Goal: Task Accomplishment & Management: Use online tool/utility

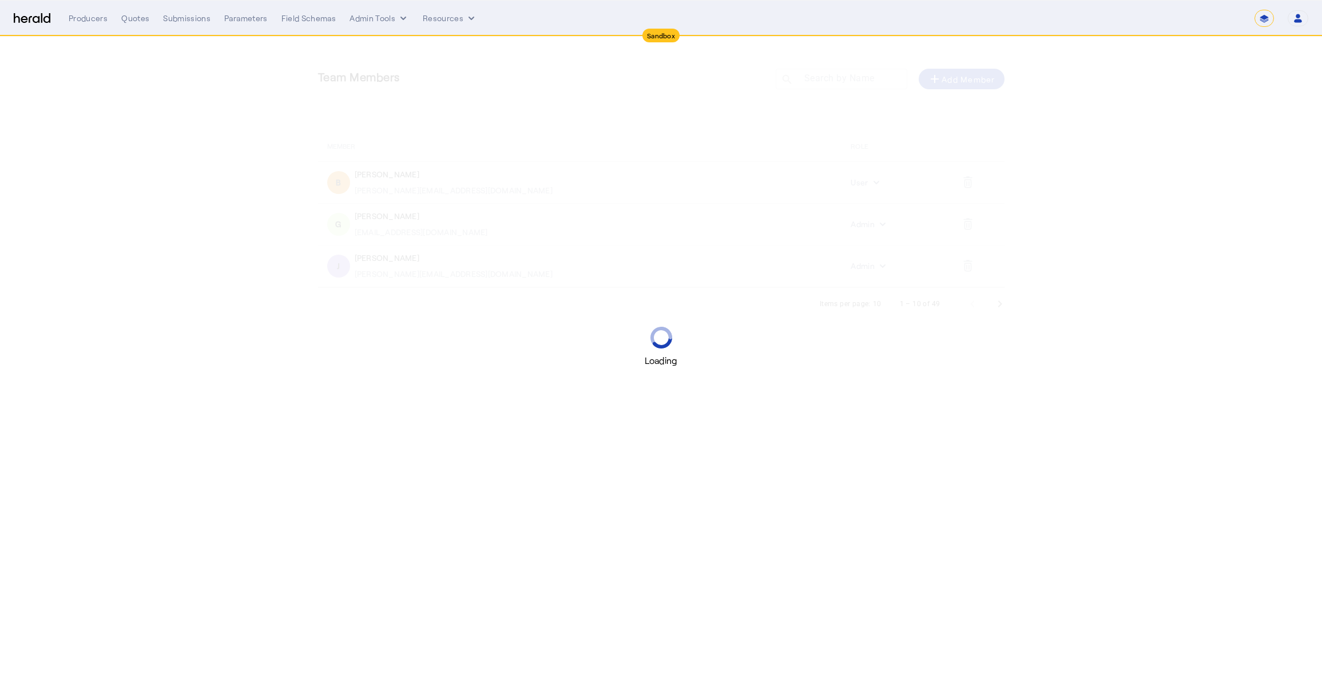
select select "*******"
select select "pfm_2v8p_herald_api"
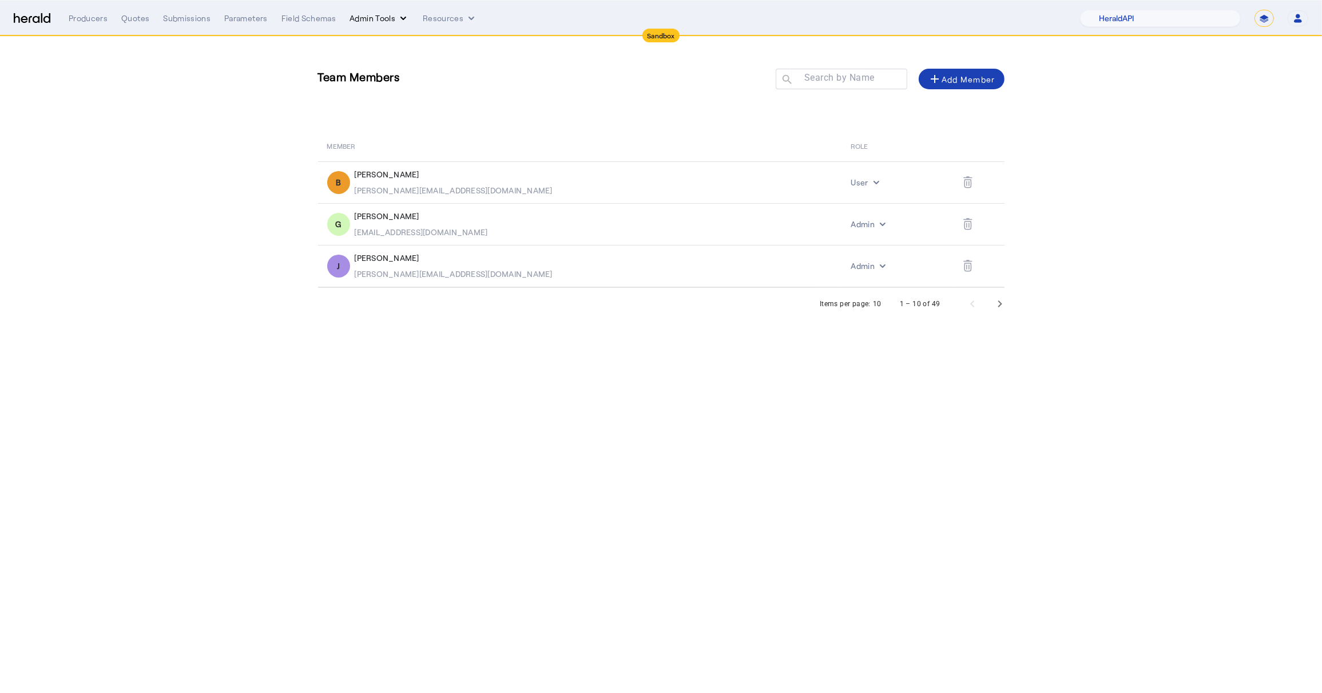
click at [380, 21] on button "Admin Tools" at bounding box center [378, 18] width 59 height 11
click at [401, 37] on span "Platforms Manager" at bounding box center [398, 42] width 83 height 14
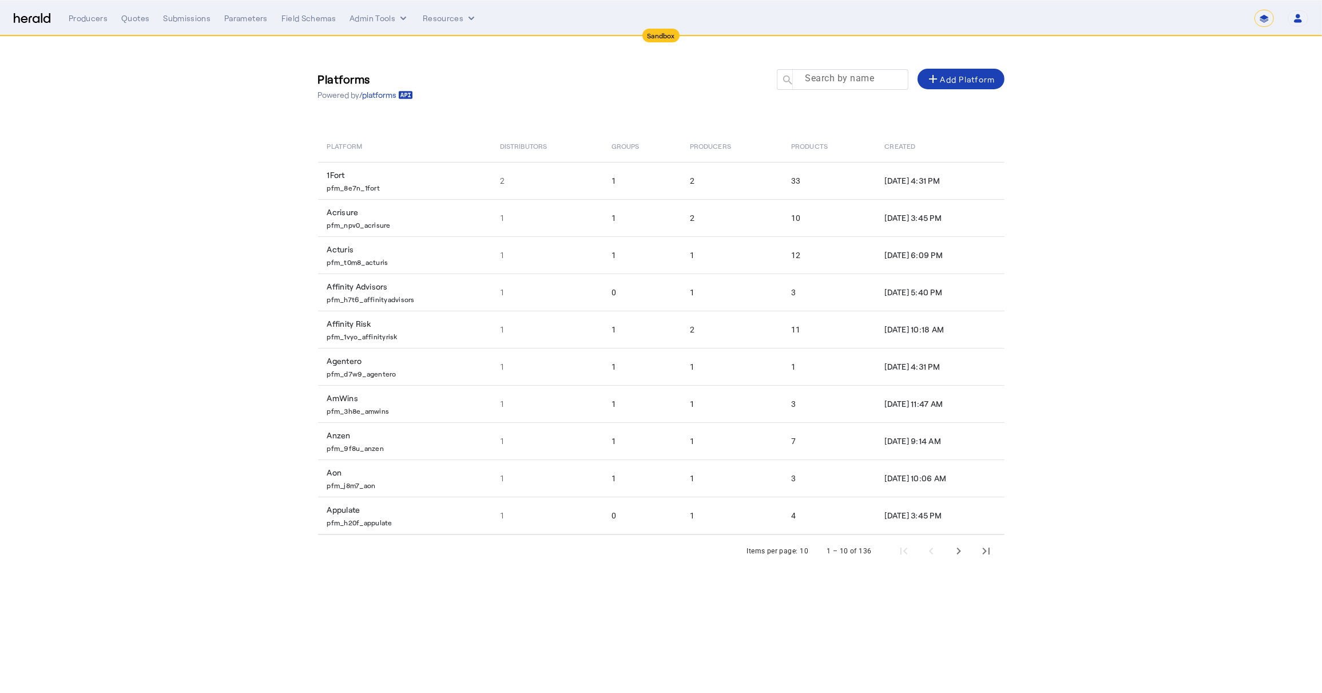
click at [822, 87] on div at bounding box center [847, 85] width 103 height 32
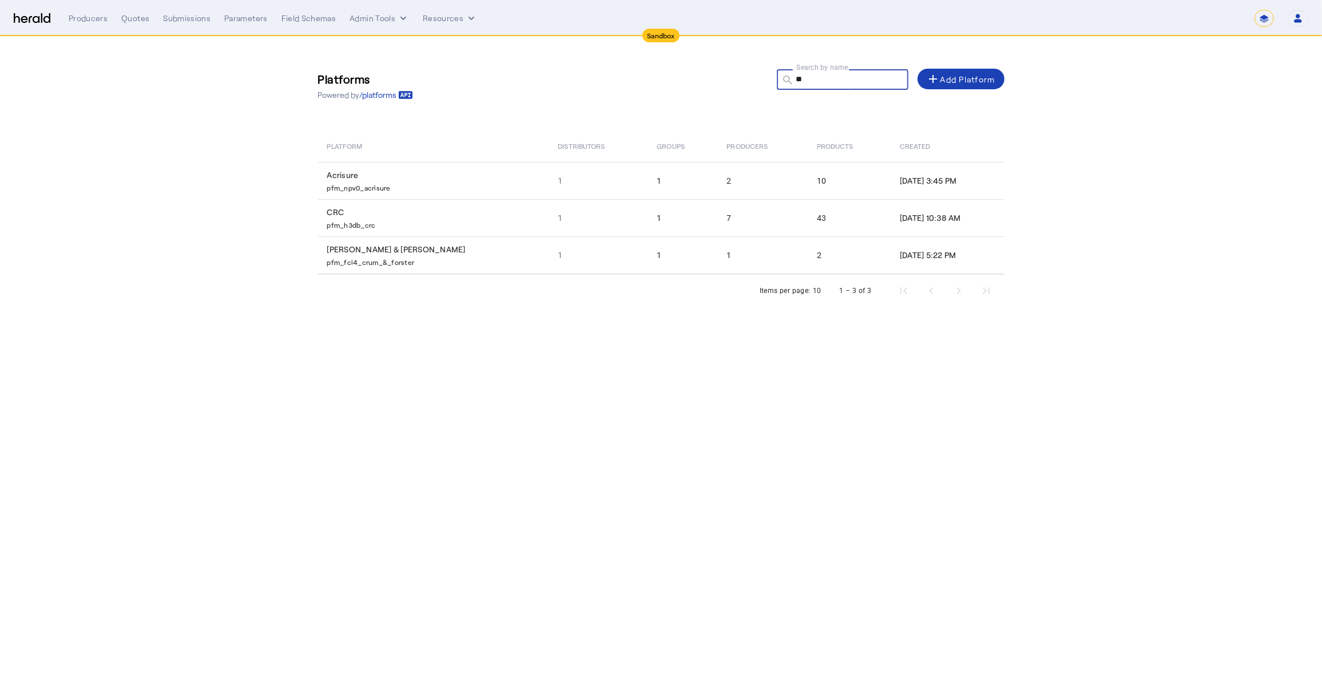
type input "*"
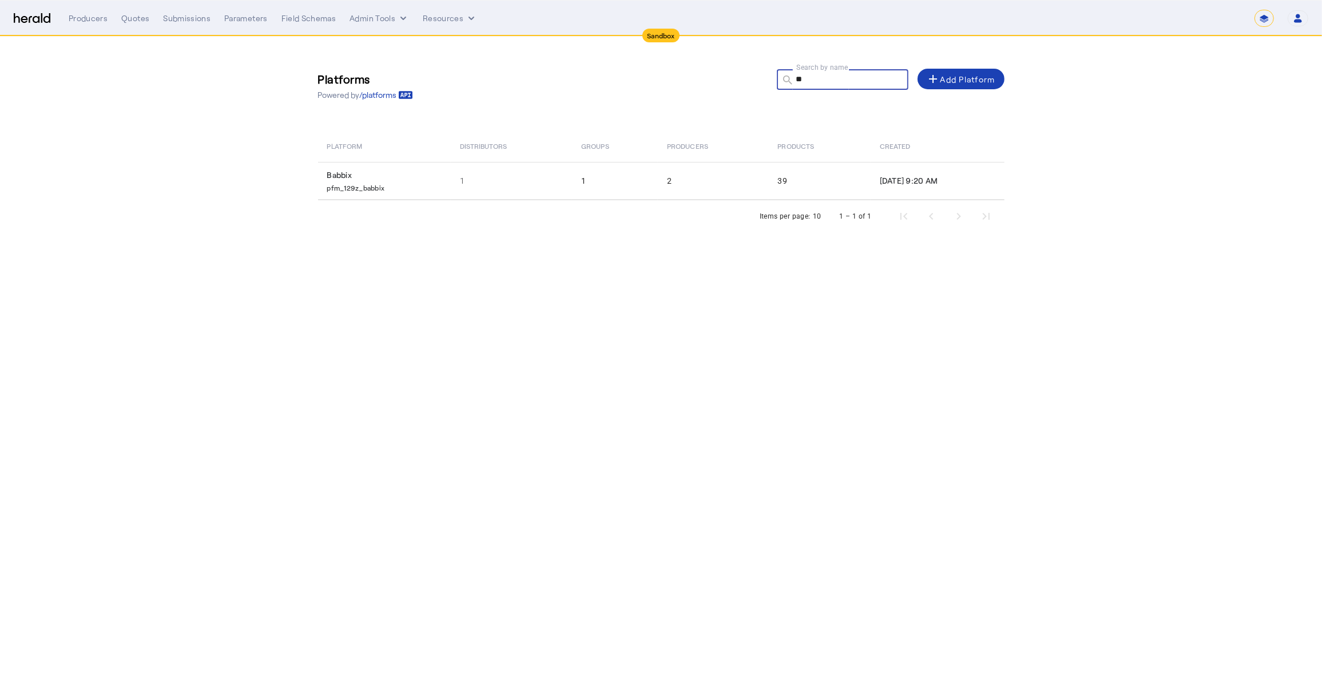
type input "*"
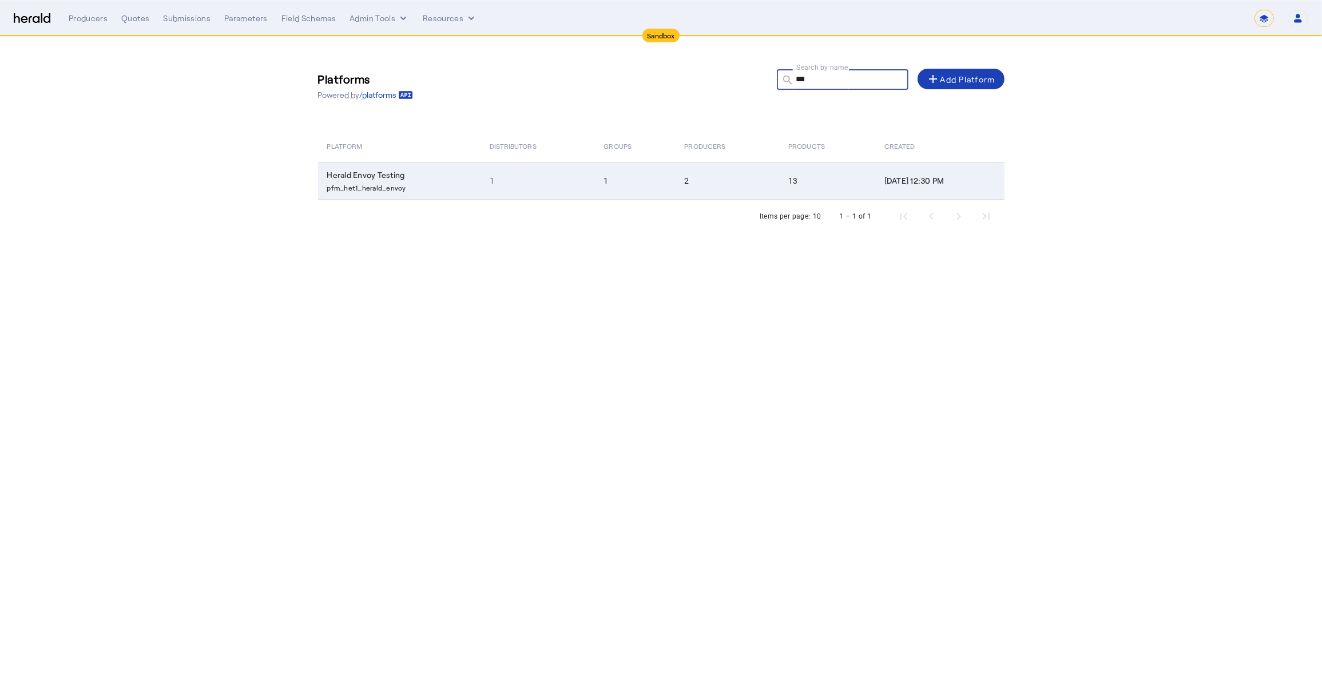
type input "***"
click at [594, 172] on td "1" at bounding box center [634, 181] width 81 height 38
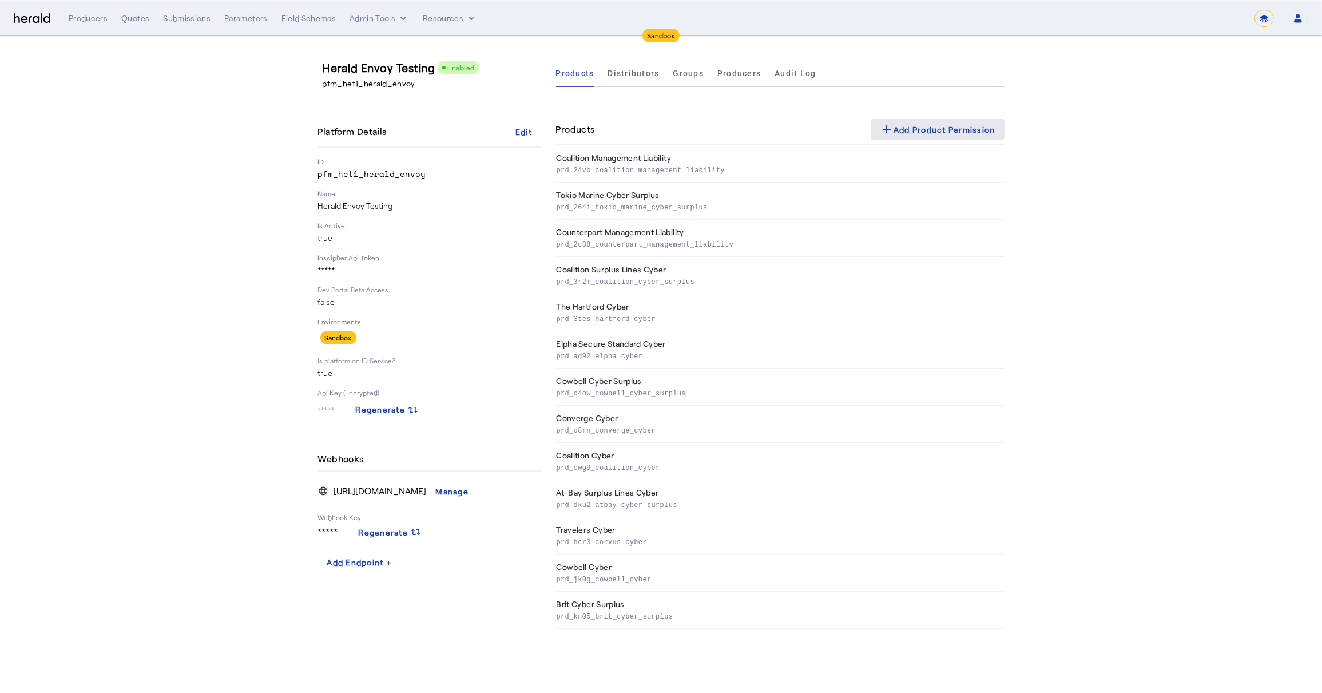
click at [925, 124] on div "add Add Product Permission" at bounding box center [938, 129] width 116 height 14
select select "pfm_2v8p_herald_api"
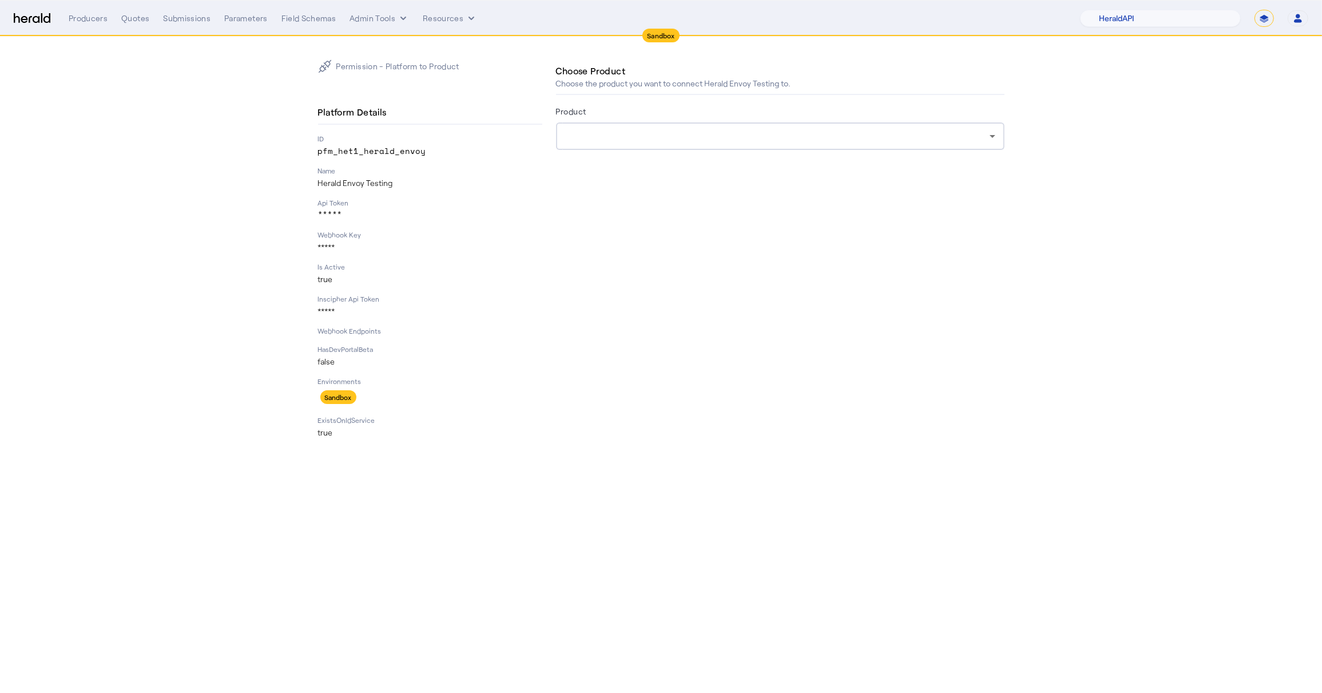
click at [703, 122] on div at bounding box center [780, 135] width 430 height 27
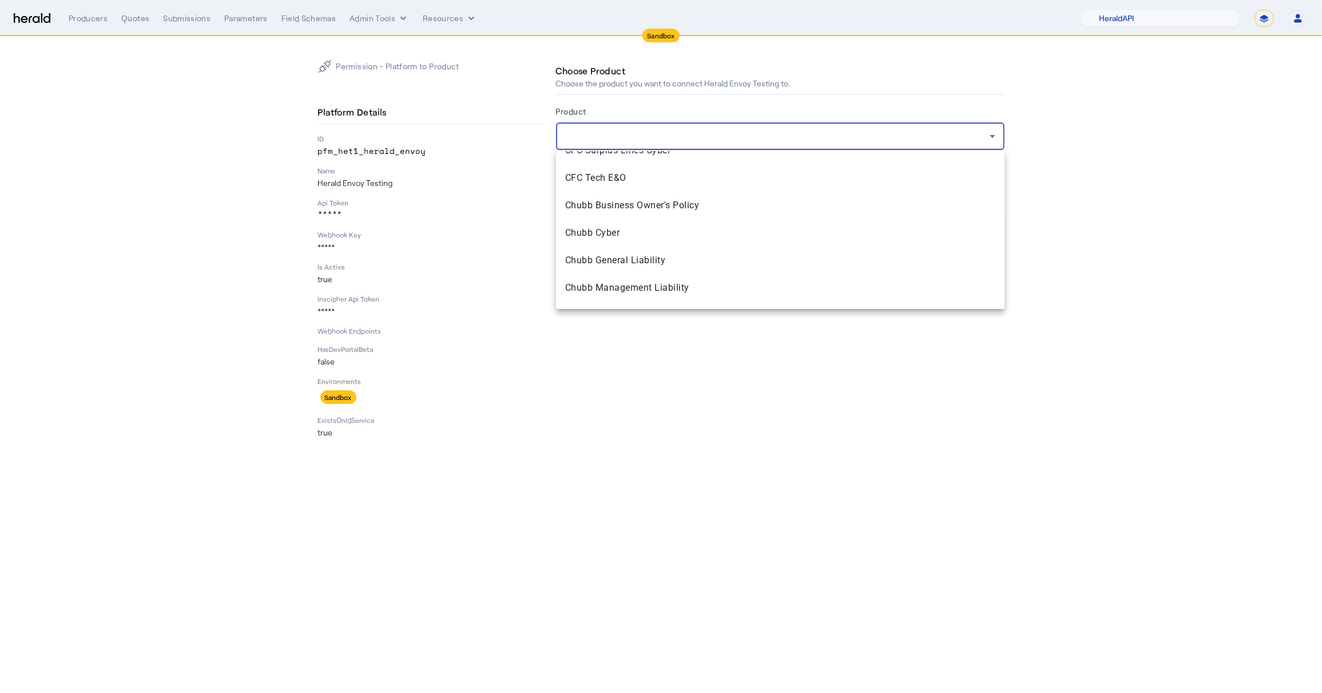
scroll to position [801, 0]
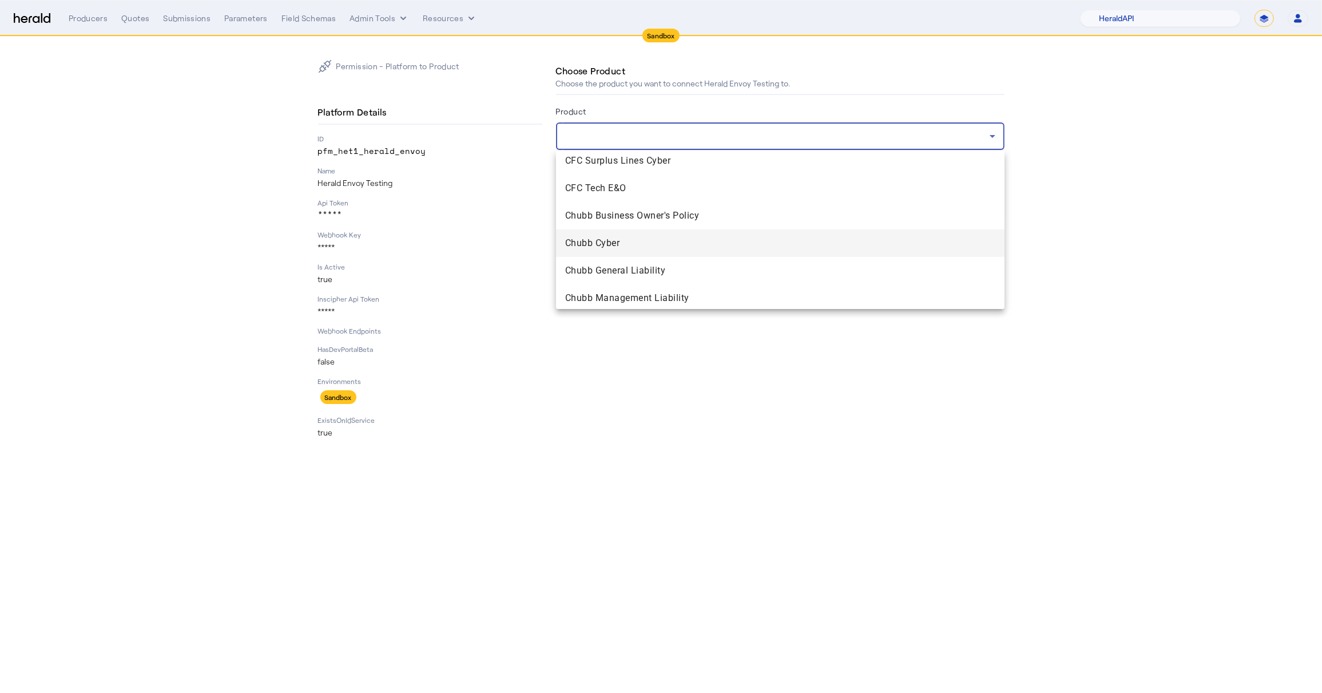
click at [623, 242] on span "Chubb Cyber" at bounding box center [780, 243] width 430 height 14
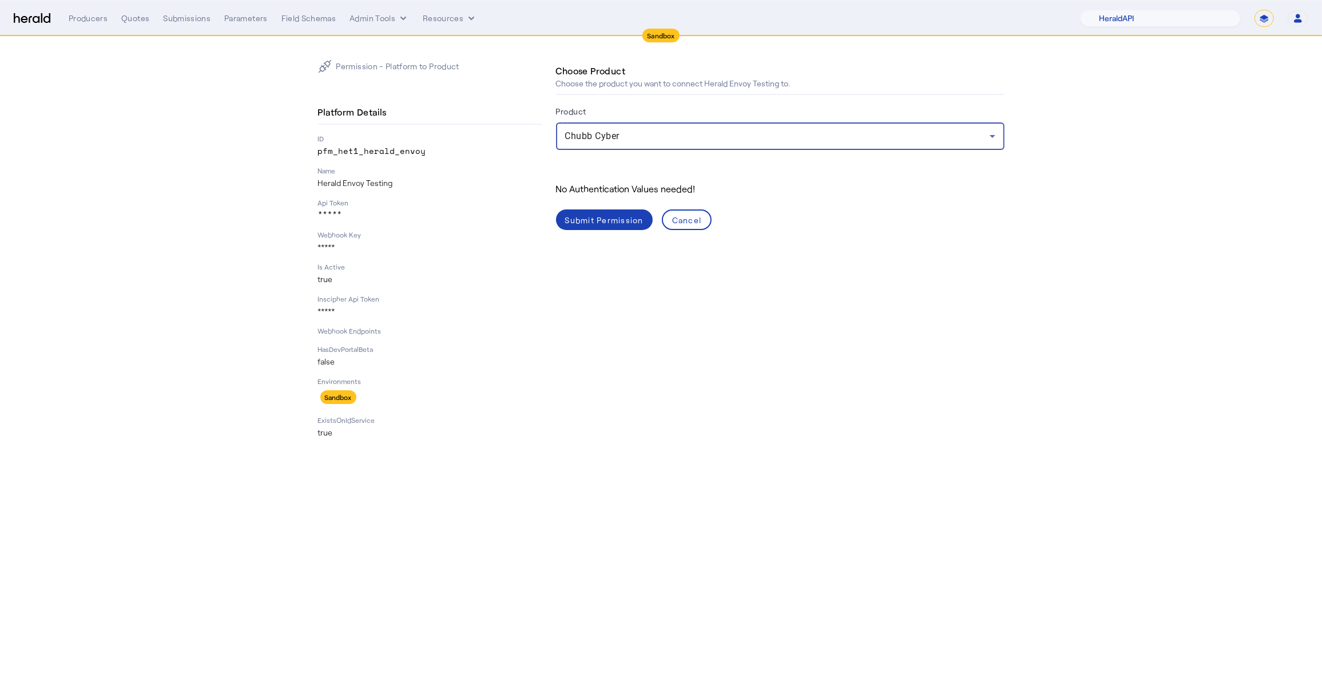
click at [616, 188] on div "No Authentication Values needed!" at bounding box center [780, 189] width 448 height 14
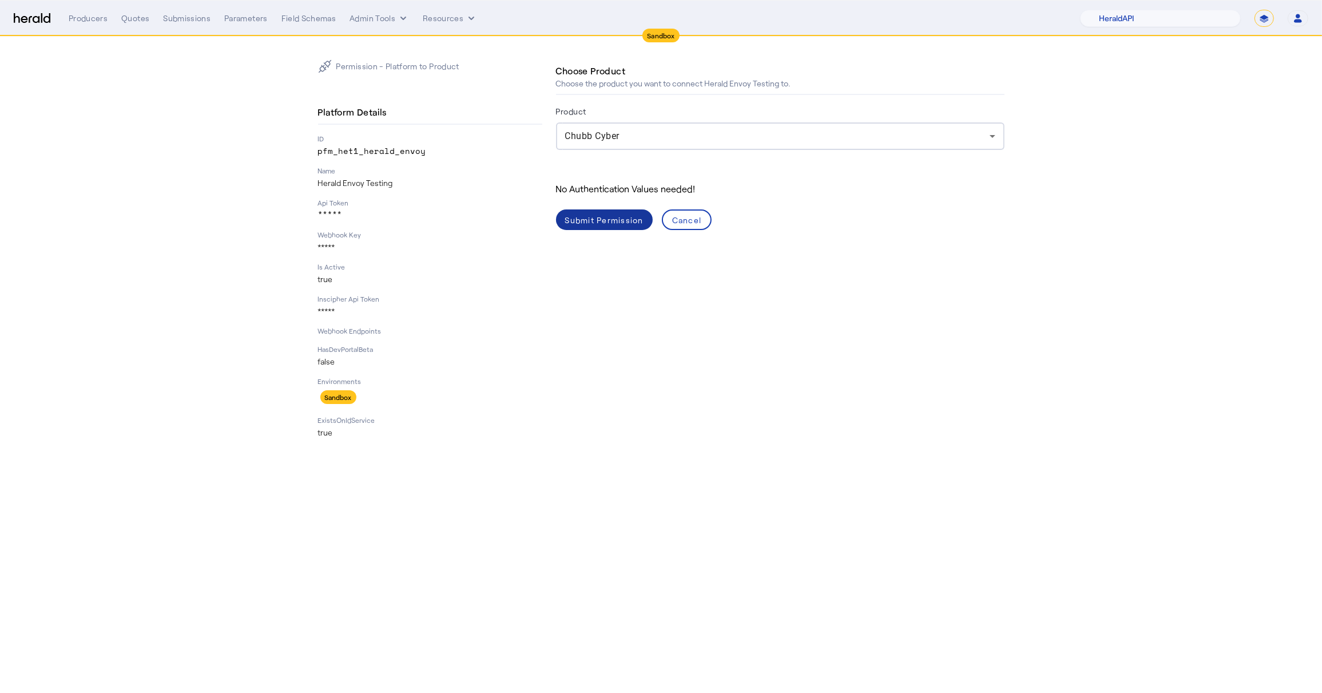
click at [594, 223] on div "Submit Permission" at bounding box center [604, 220] width 78 height 12
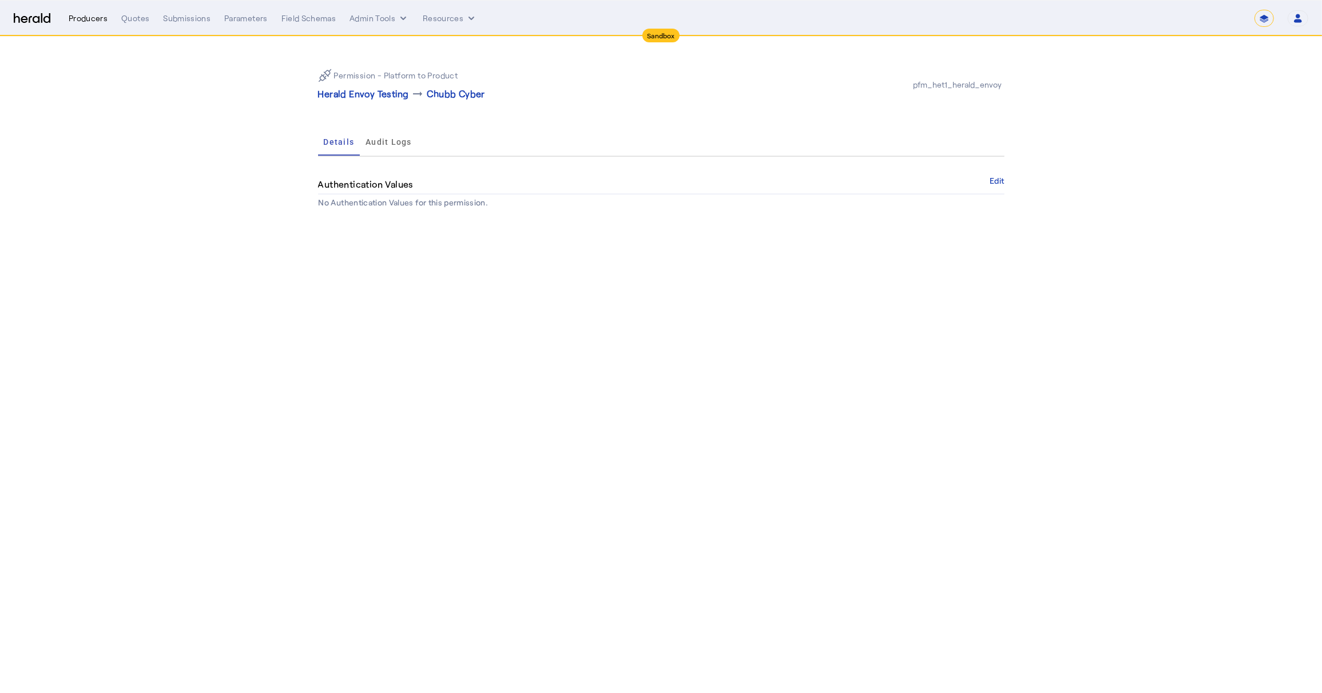
click at [86, 18] on div "Producers" at bounding box center [88, 18] width 39 height 11
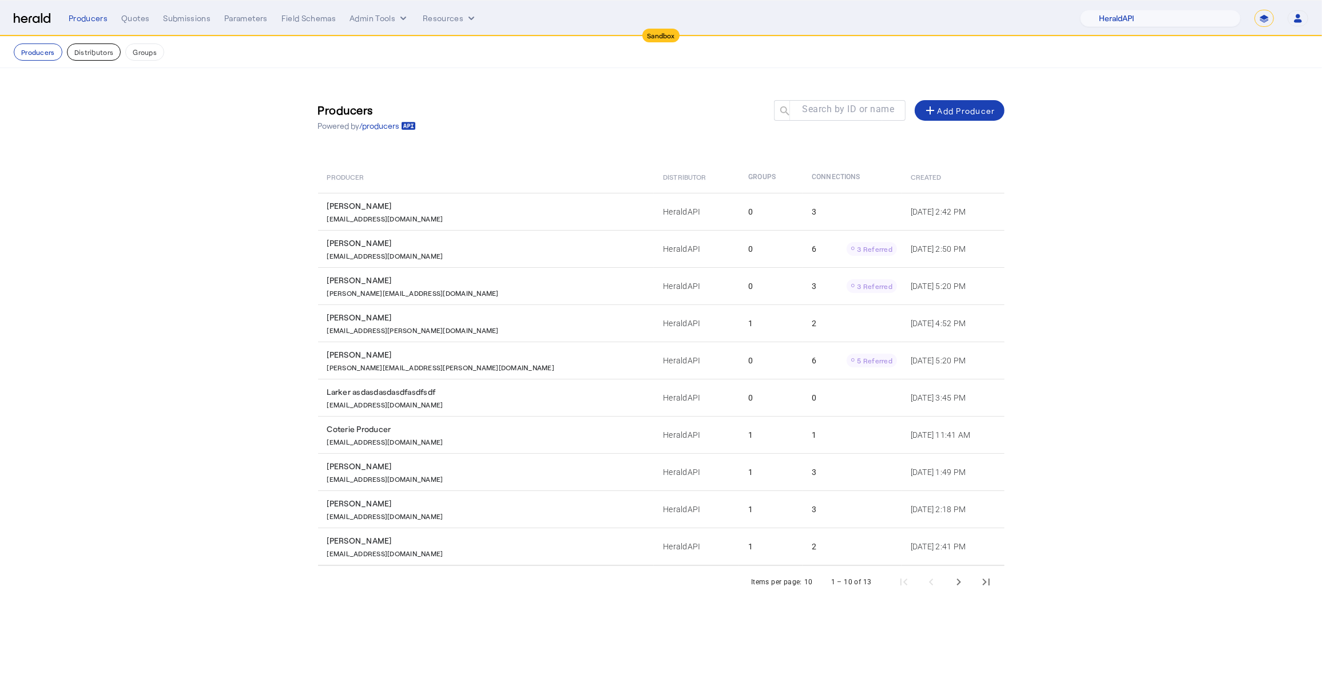
click at [87, 46] on button "Distributors" at bounding box center [94, 51] width 54 height 17
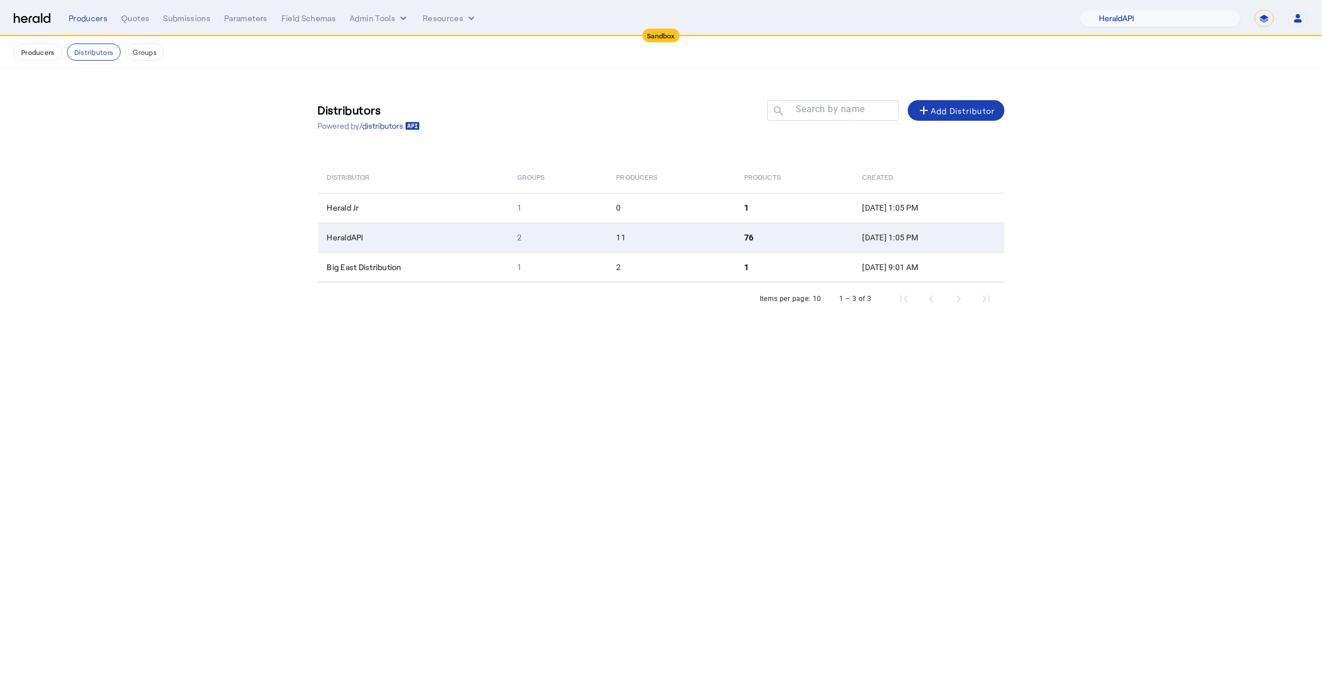
click at [545, 245] on td "2" at bounding box center [558, 237] width 100 height 30
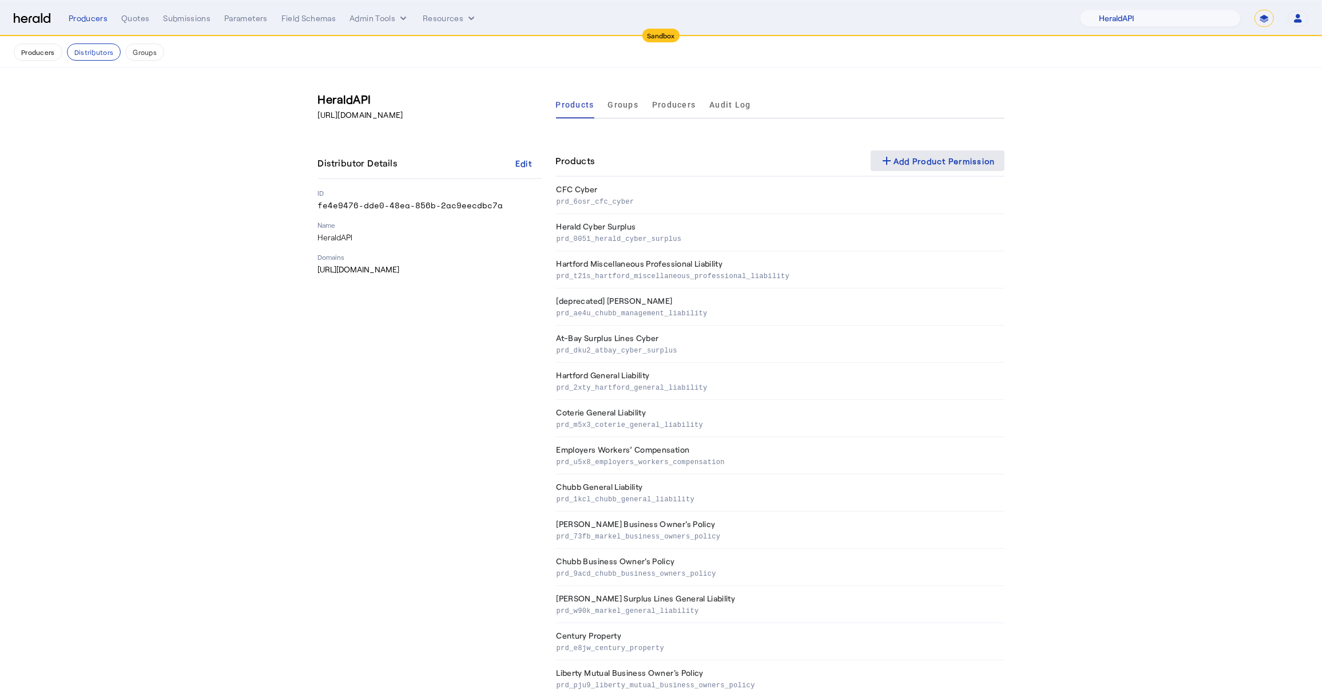
click at [911, 157] on div "add Add Product Permission" at bounding box center [938, 161] width 116 height 14
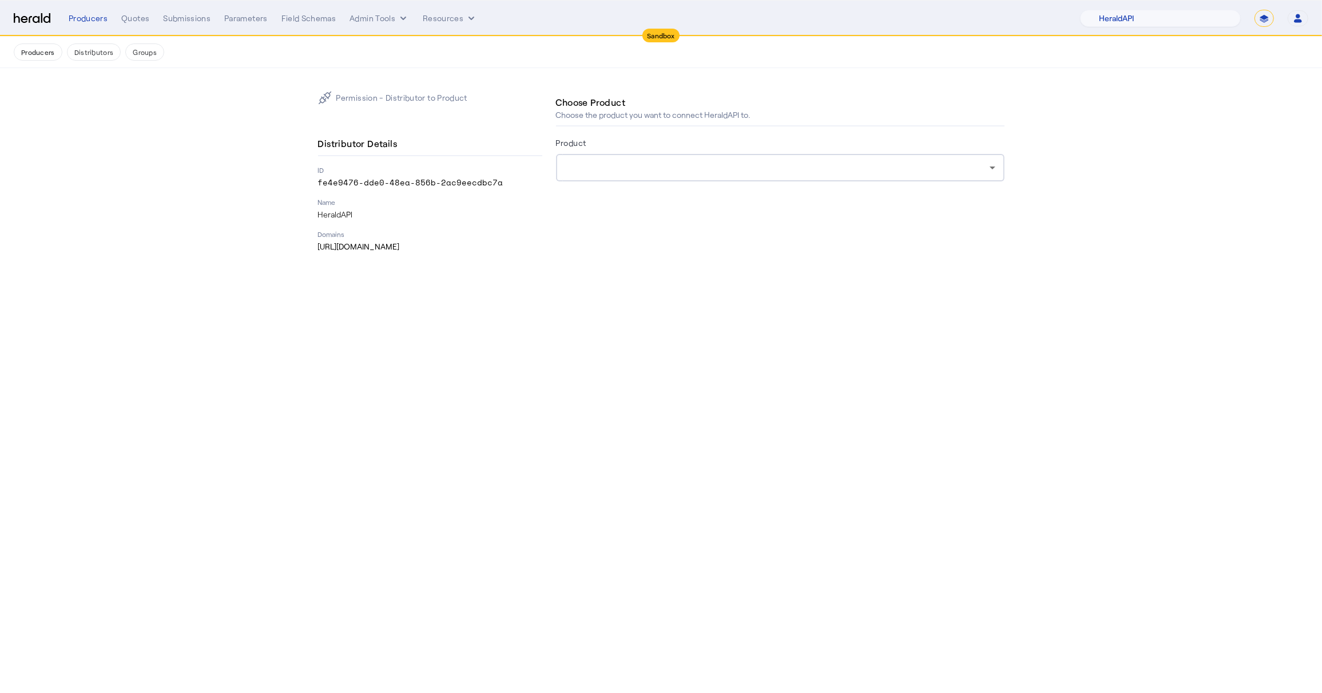
click at [1032, 127] on section "Permission - Distributor to Product Distributor Details ID fe4e9476-dde0-48ea-8…" at bounding box center [661, 171] width 1322 height 207
click at [964, 141] on div "Product" at bounding box center [780, 145] width 448 height 18
click at [960, 154] on div at bounding box center [780, 167] width 430 height 27
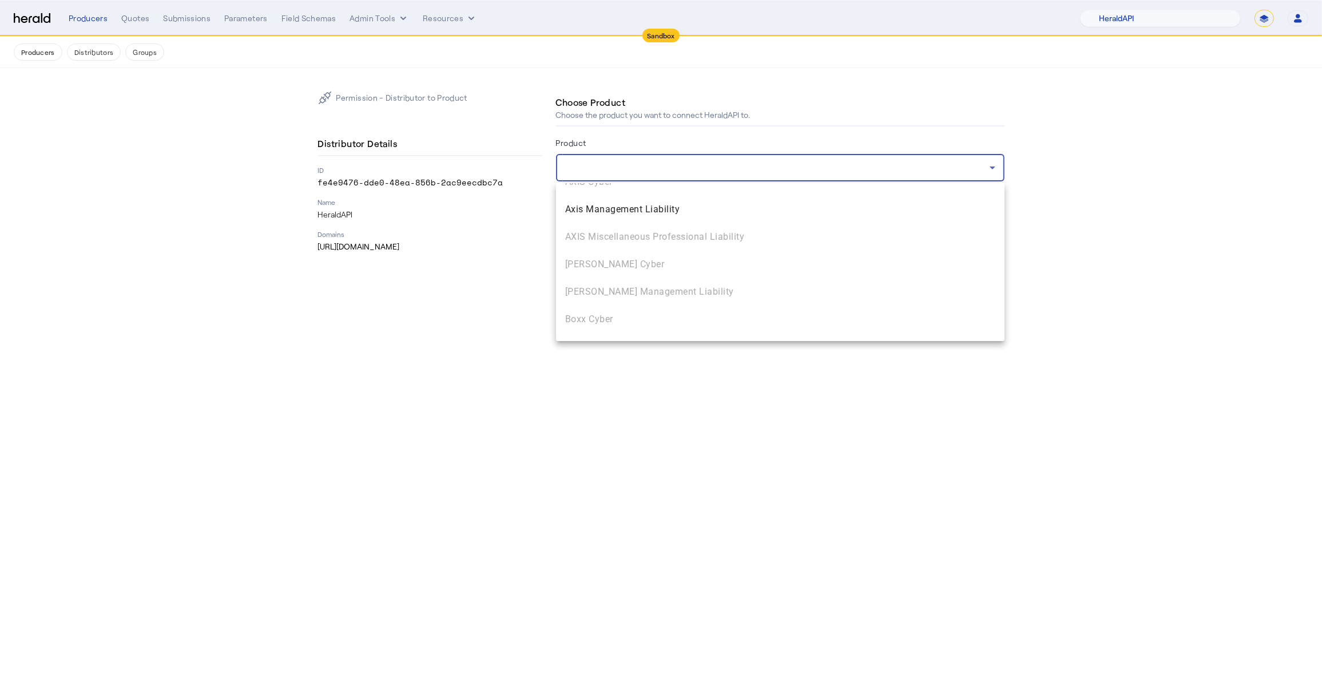
scroll to position [435, 0]
click at [638, 285] on span "Axis Management Liability" at bounding box center [780, 284] width 430 height 14
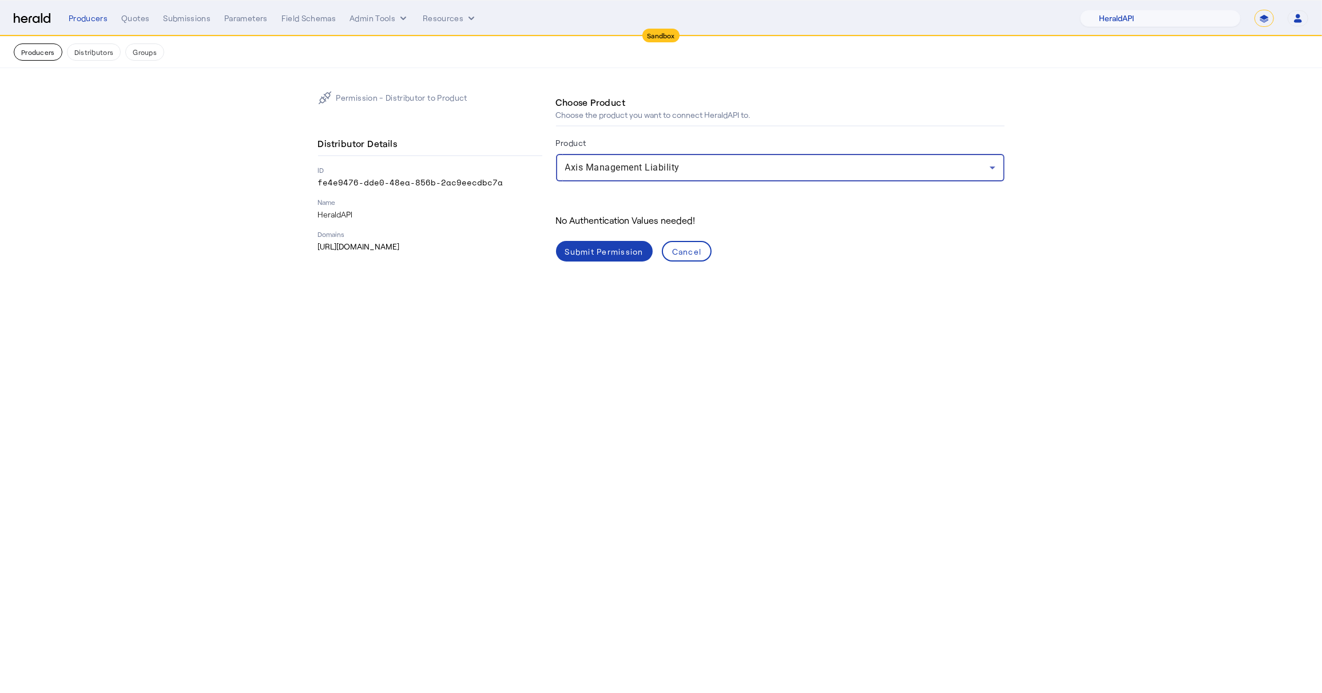
click at [54, 58] on button "Producers" at bounding box center [38, 51] width 49 height 17
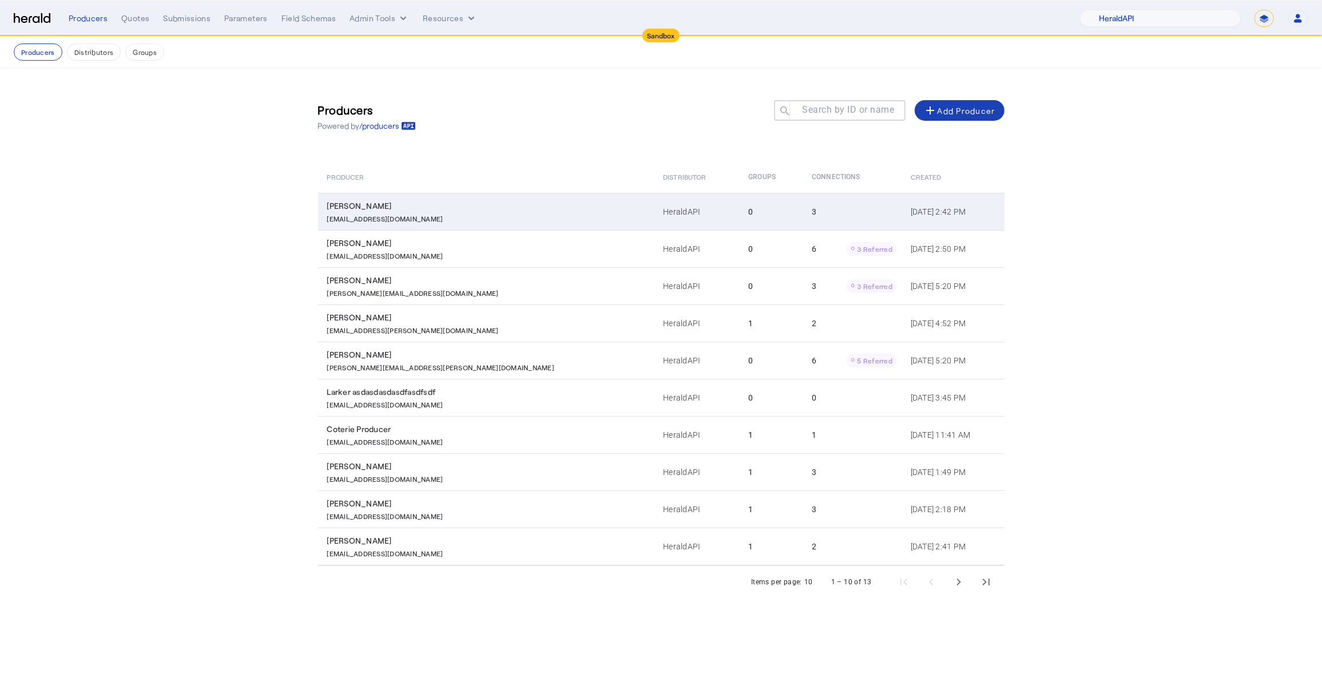
click at [400, 212] on div "[EMAIL_ADDRESS][DOMAIN_NAME]" at bounding box center [488, 217] width 323 height 11
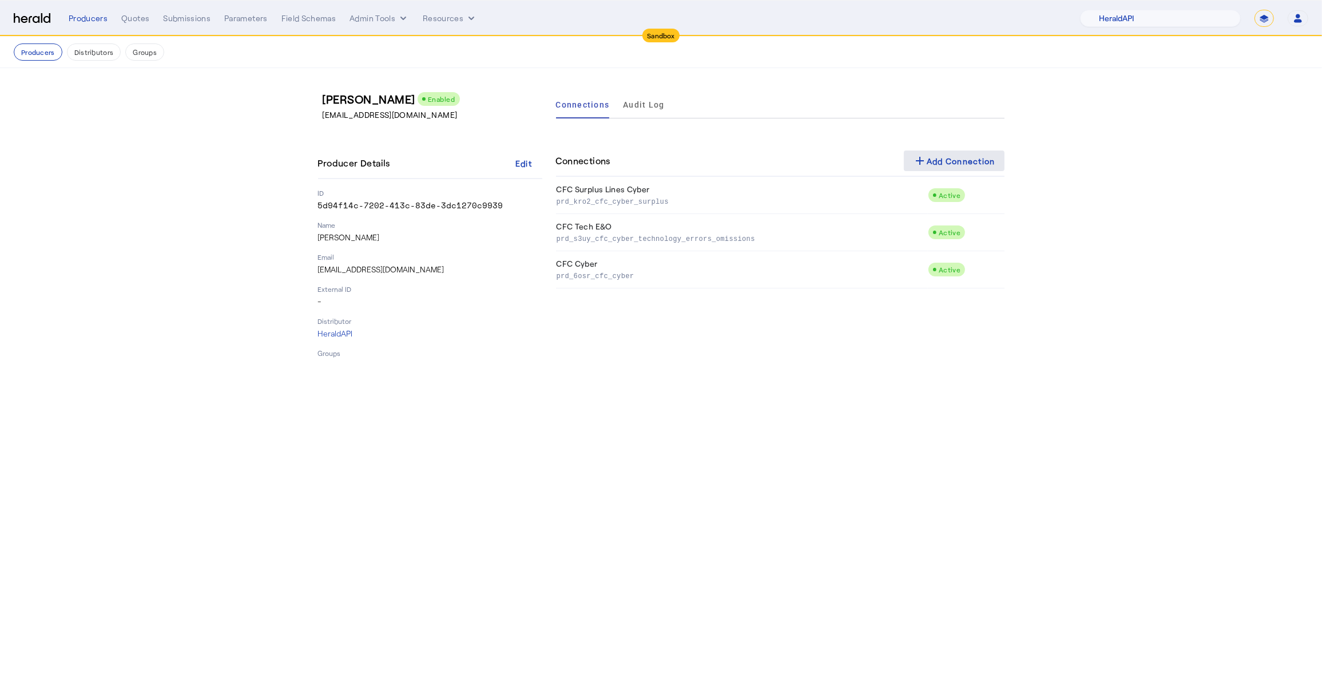
click at [920, 158] on mat-icon "add" at bounding box center [920, 161] width 14 height 14
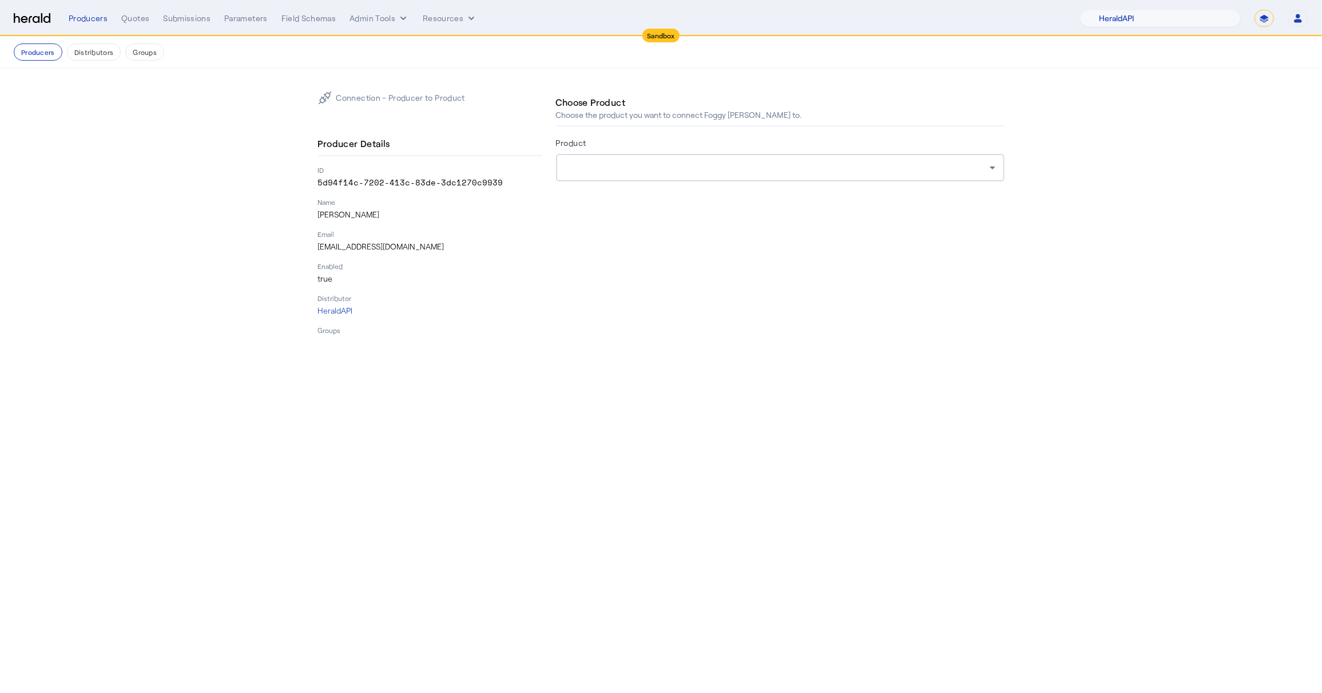
click at [616, 171] on div at bounding box center [777, 168] width 424 height 14
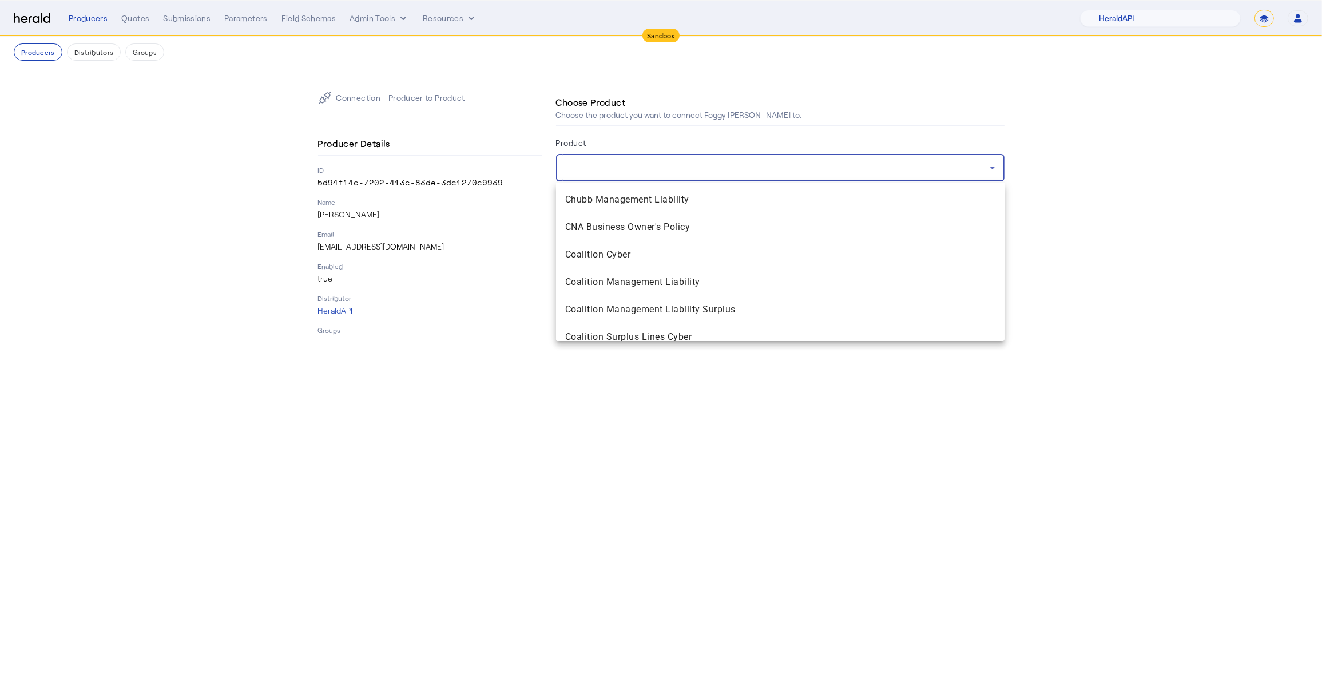
scroll to position [937, 0]
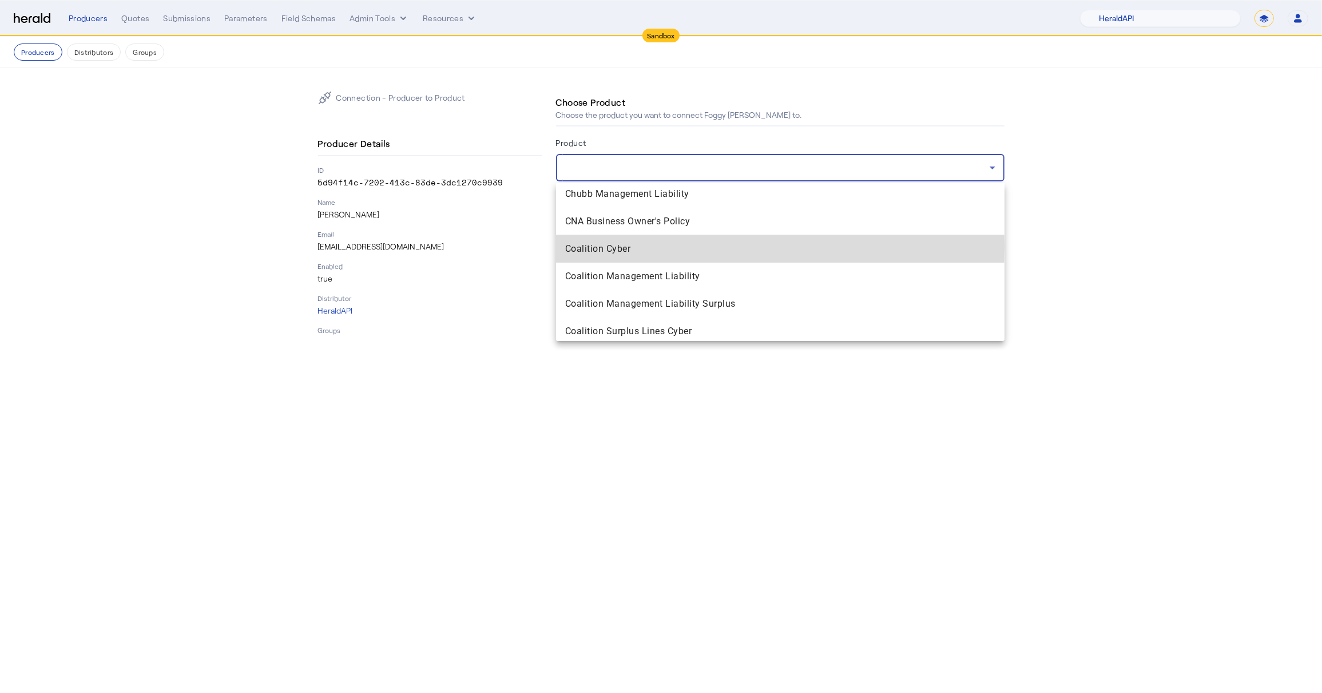
click at [641, 245] on span "Coalition Cyber" at bounding box center [780, 249] width 430 height 14
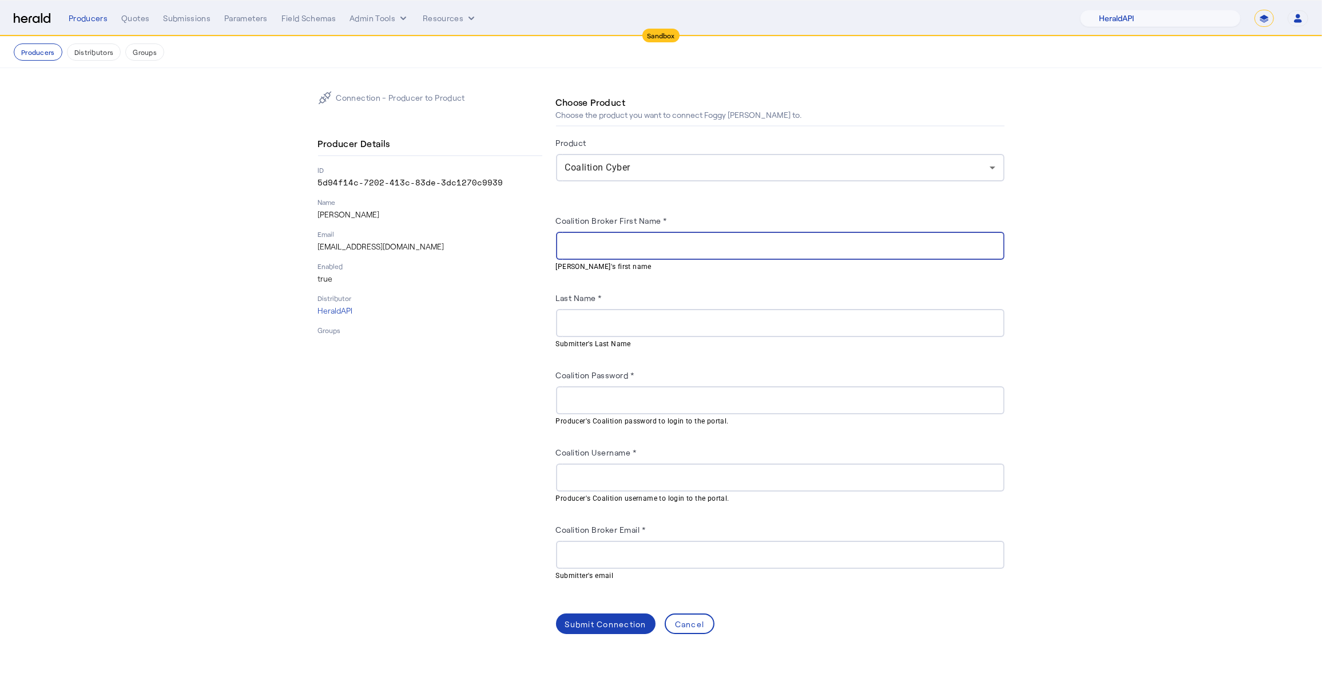
click at [608, 239] on input "Coalition Broker First Name *" at bounding box center [780, 246] width 430 height 14
click at [631, 216] on label "Coalition Broker First Name *" at bounding box center [612, 221] width 112 height 10
click at [631, 239] on input "Coalition Broker First Name *" at bounding box center [780, 246] width 430 height 14
click at [631, 216] on label "Coalition Broker First Name *" at bounding box center [612, 221] width 112 height 10
click at [631, 239] on input "Coalition Broker First Name *" at bounding box center [780, 246] width 430 height 14
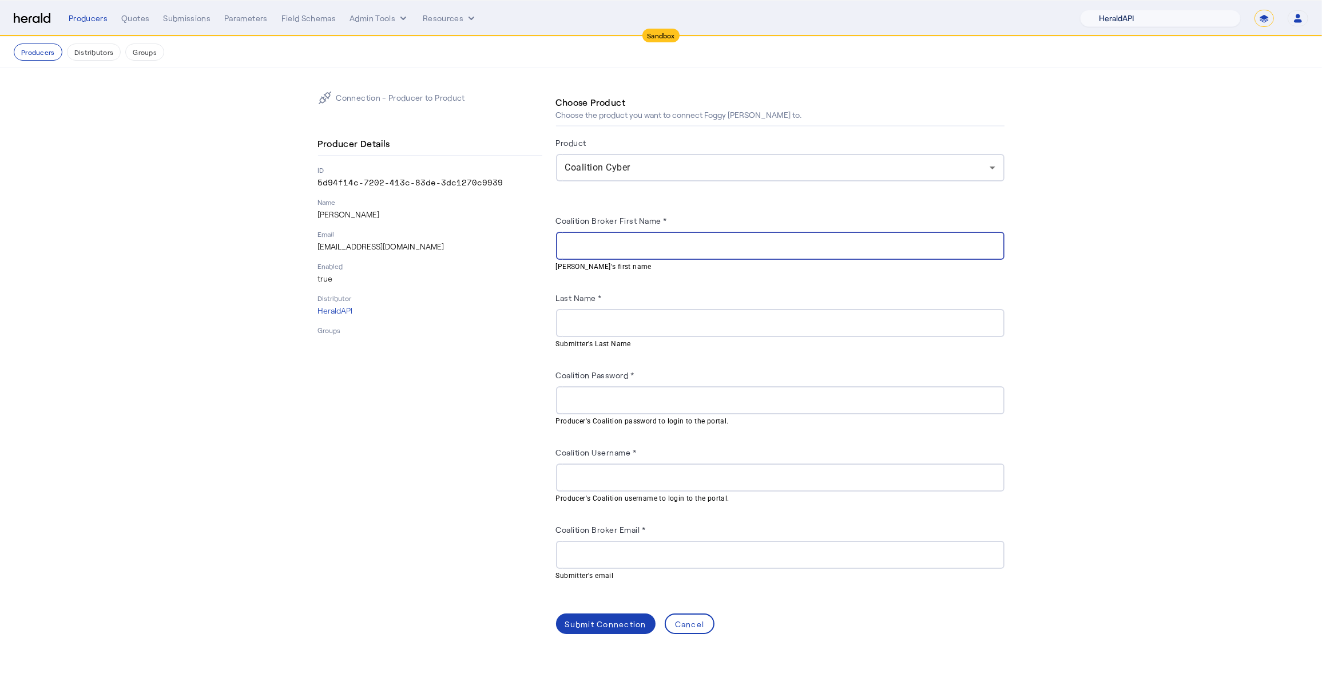
click at [1181, 17] on select "1Fort Acrisure Acturis Affinity Advisors Affinity Risk Agentero AmWins Anzen Ao…" at bounding box center [1160, 18] width 161 height 17
select select "pfm_h3db_crc"
click at [1110, 10] on select "1Fort Acrisure Acturis Affinity Advisors Affinity Risk Agentero AmWins Anzen Ao…" at bounding box center [1160, 18] width 161 height 17
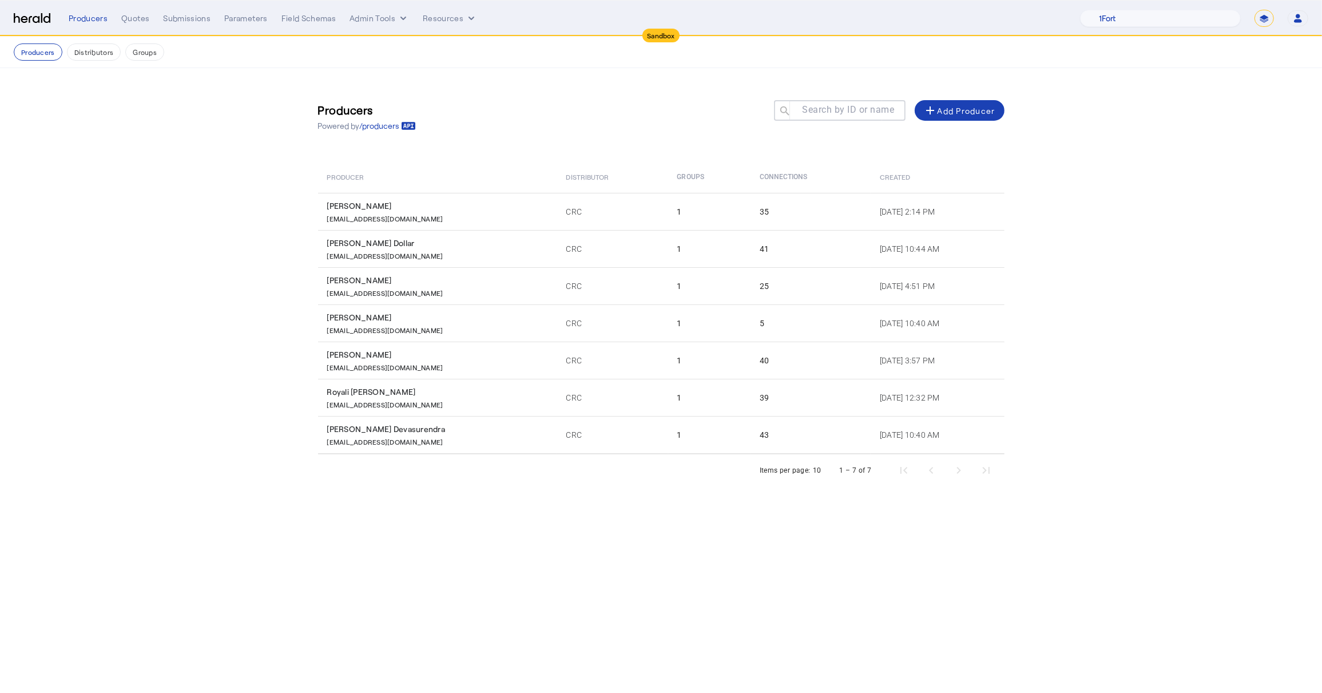
click at [1260, 18] on select "**********" at bounding box center [1263, 18] width 19 height 17
select select "**********"
click at [1254, 10] on select "**********" at bounding box center [1263, 18] width 19 height 17
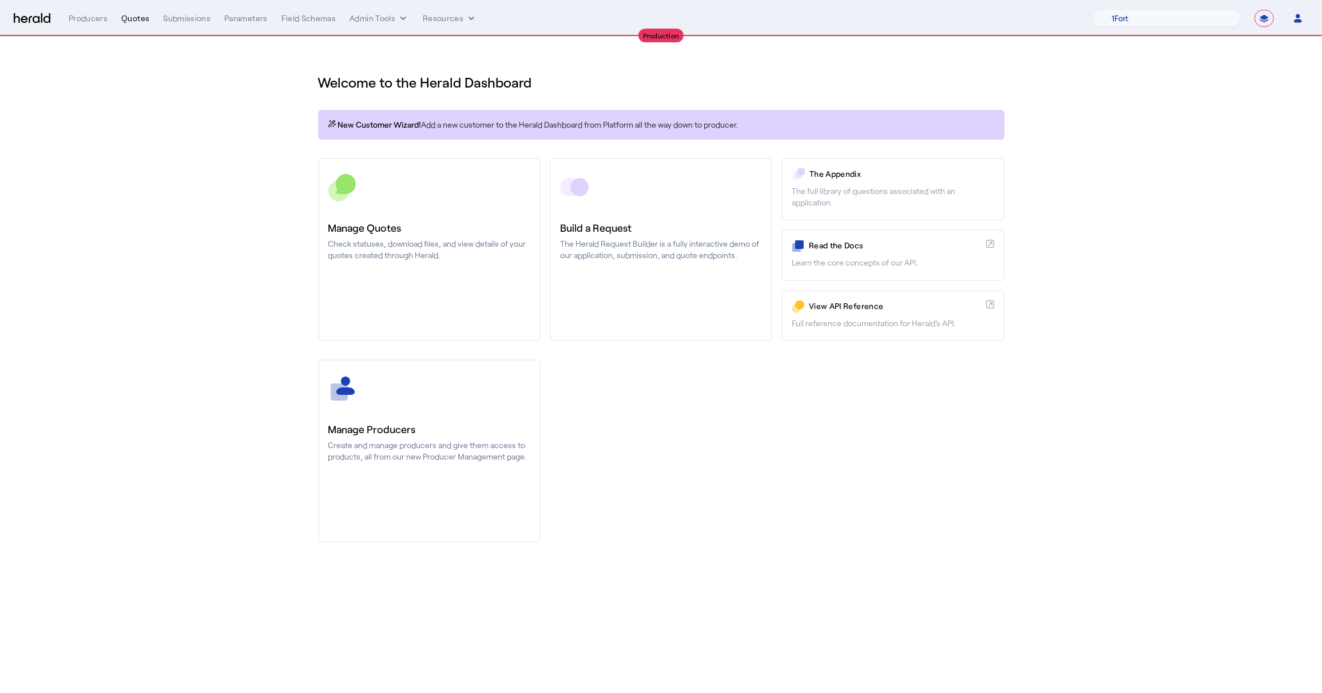
click at [147, 23] on div "Quotes" at bounding box center [135, 18] width 28 height 11
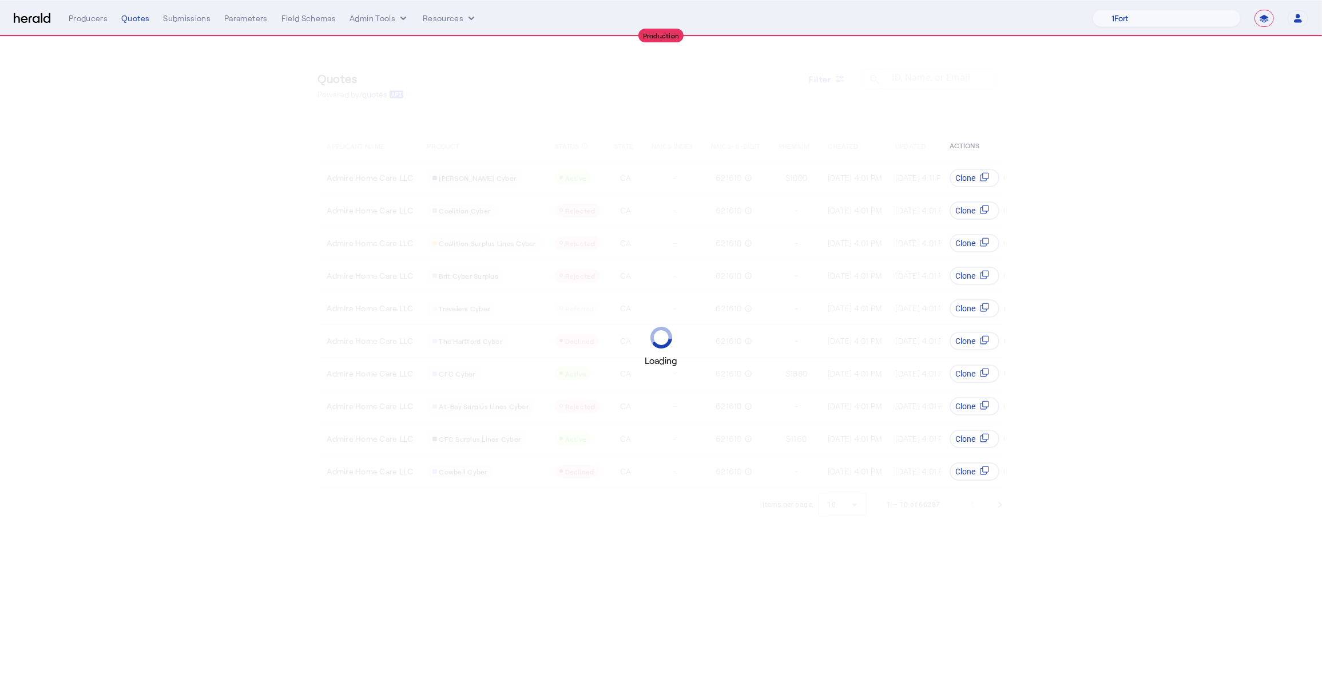
click at [831, 83] on div "Loading" at bounding box center [661, 346] width 1322 height 693
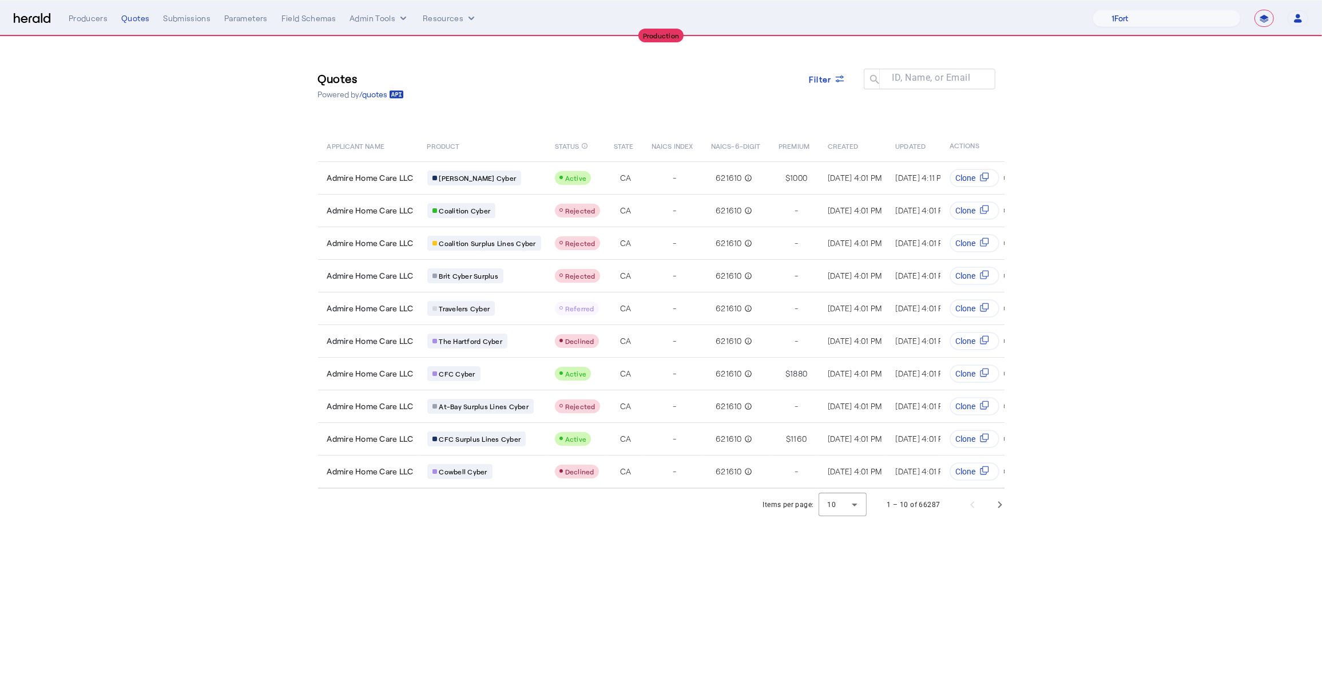
click at [815, 85] on span at bounding box center [826, 78] width 55 height 27
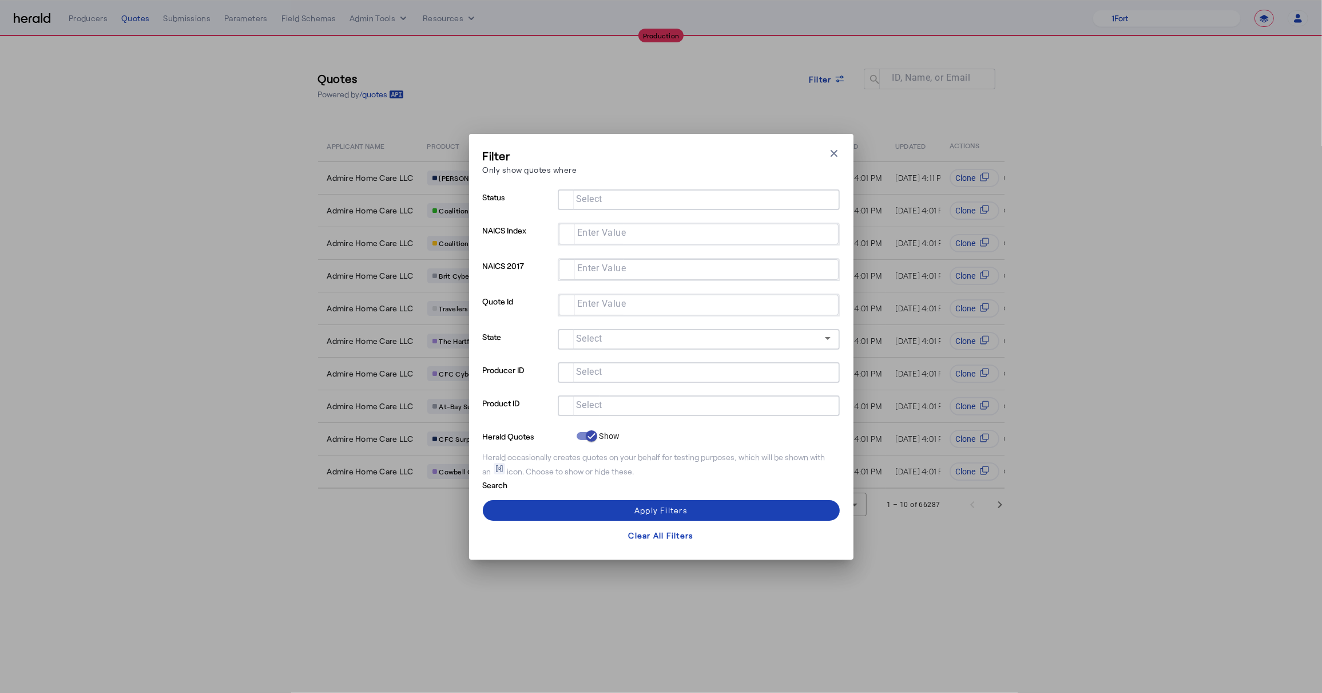
click at [623, 380] on div at bounding box center [699, 372] width 264 height 21
type input "*********"
click at [634, 399] on label "[PERSON_NAME]" at bounding box center [622, 399] width 65 height 11
click at [498, 421] on p "Product ID" at bounding box center [518, 411] width 70 height 33
click at [591, 401] on mat-label "Select" at bounding box center [589, 404] width 26 height 11
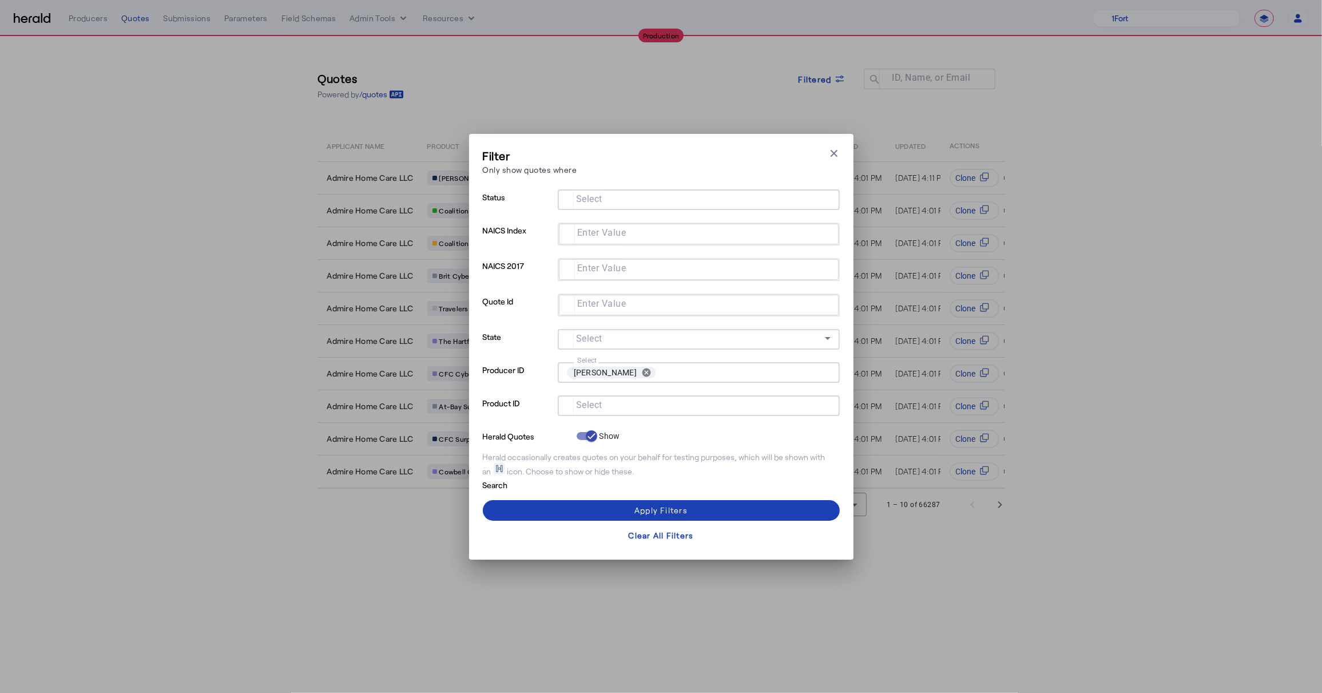
click at [591, 401] on input "Select" at bounding box center [696, 404] width 259 height 14
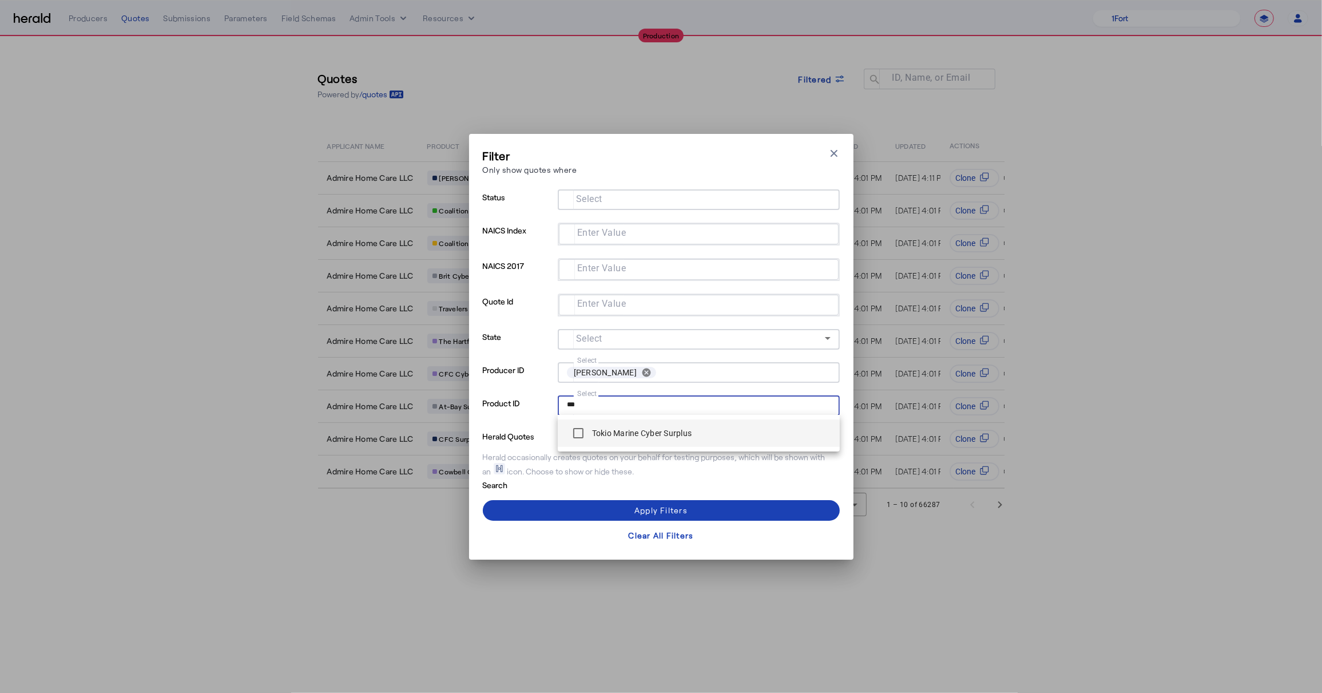
type input "***"
click at [612, 431] on label "Tokio Marine Cyber Surplus" at bounding box center [641, 432] width 102 height 11
click at [610, 508] on span at bounding box center [661, 509] width 357 height 27
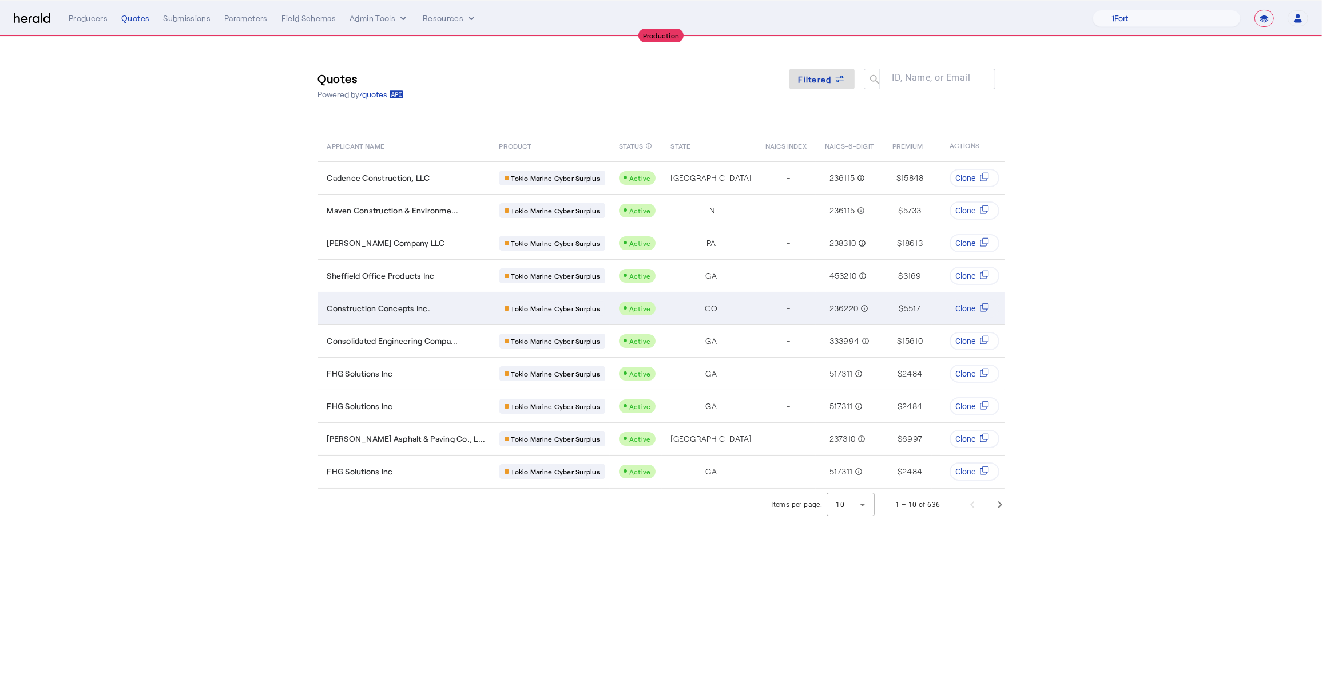
scroll to position [0, 212]
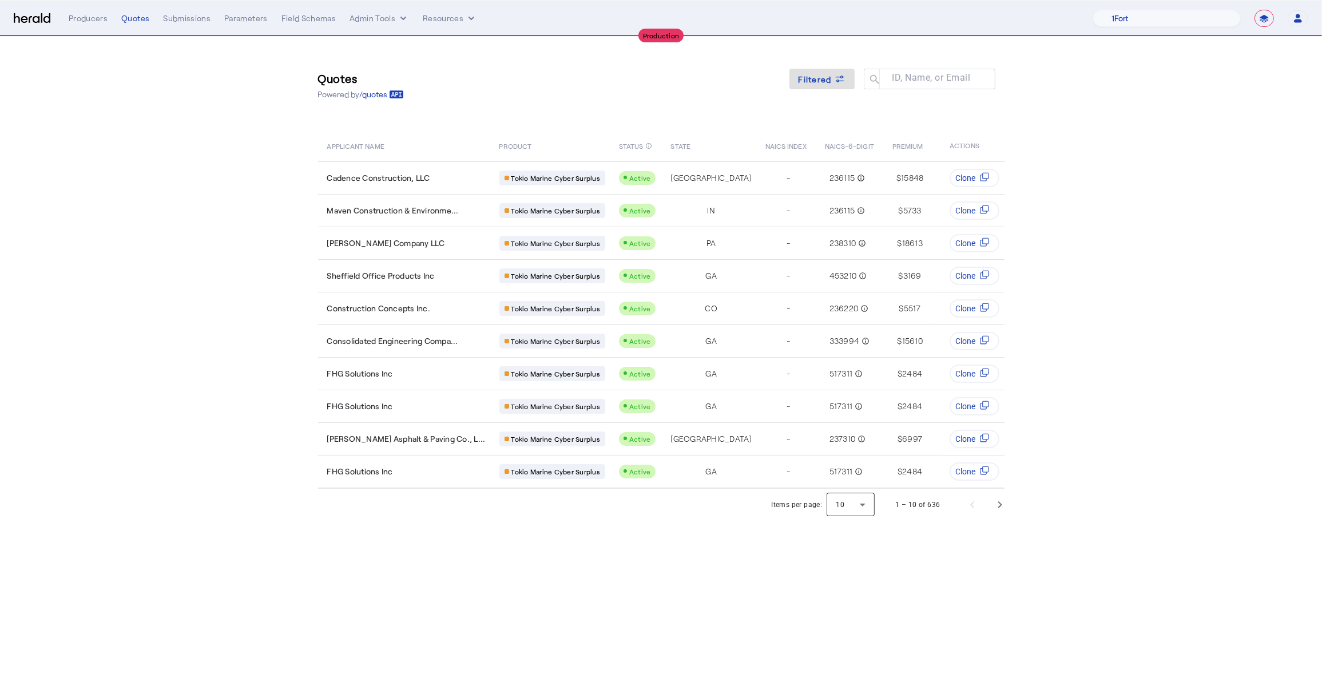
click at [851, 491] on div at bounding box center [850, 504] width 48 height 27
click at [854, 582] on span "50" at bounding box center [852, 582] width 30 height 14
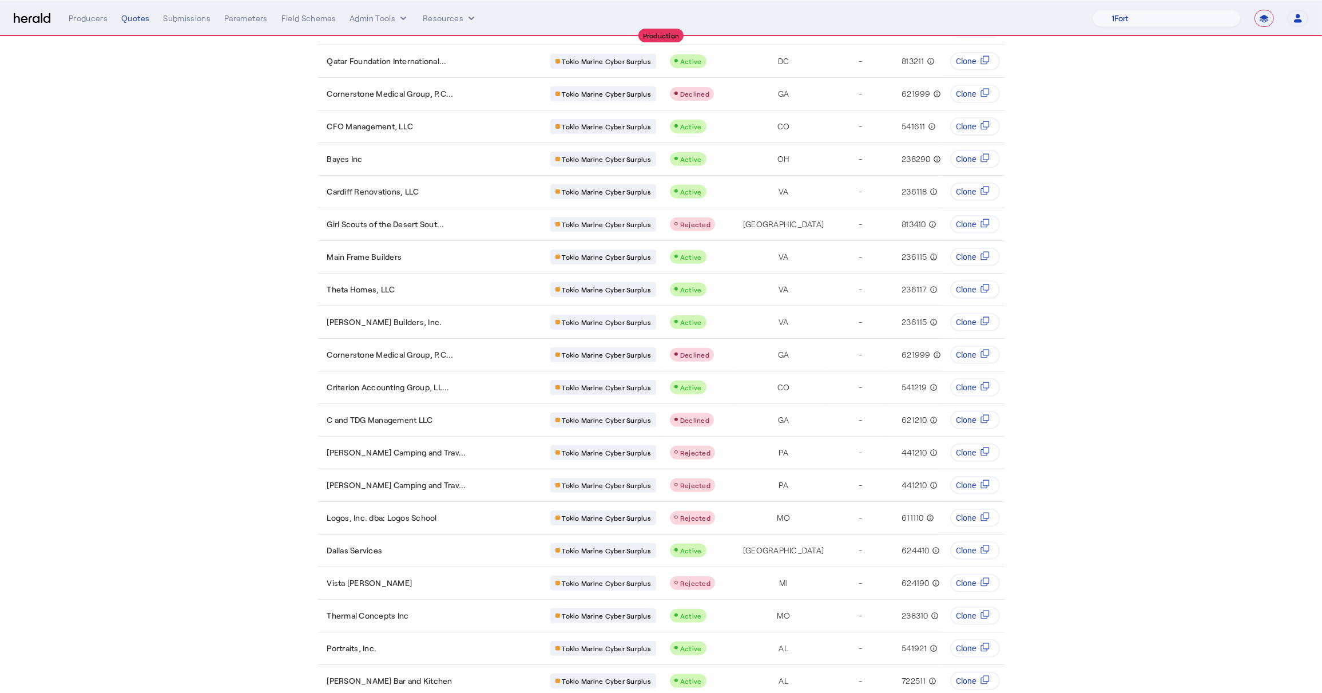
scroll to position [636, 0]
